Goal: Task Accomplishment & Management: Manage account settings

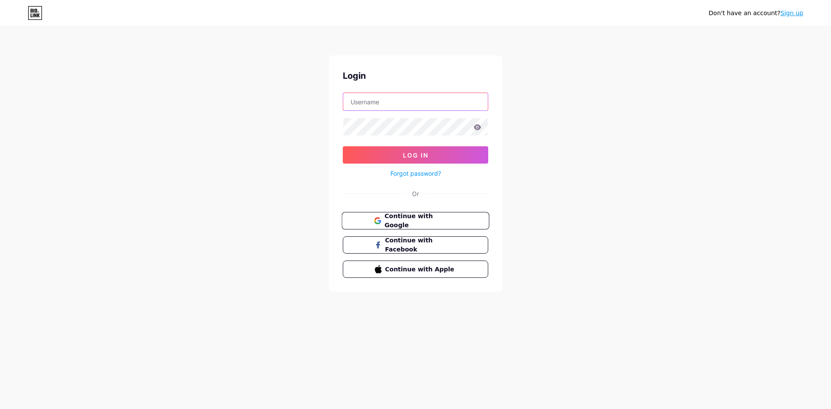
type input "[EMAIL_ADDRESS][DOMAIN_NAME]"
click at [448, 218] on span "Continue with Google" at bounding box center [420, 221] width 72 height 19
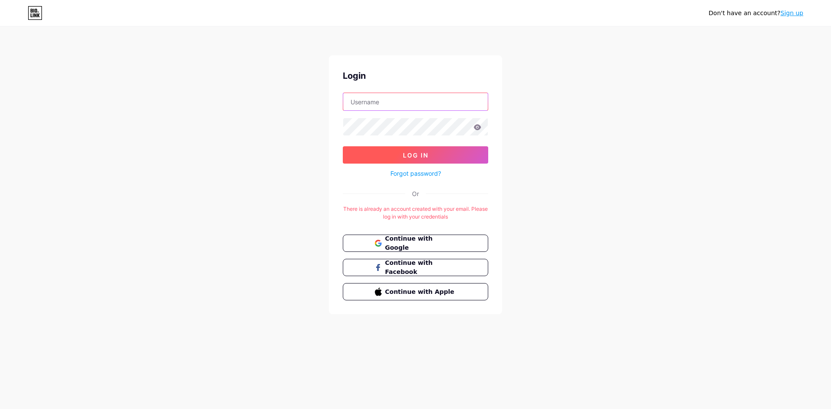
type input "[EMAIL_ADDRESS][DOMAIN_NAME]"
click at [454, 149] on button "Log In" at bounding box center [415, 154] width 145 height 17
